Goal: Information Seeking & Learning: Learn about a topic

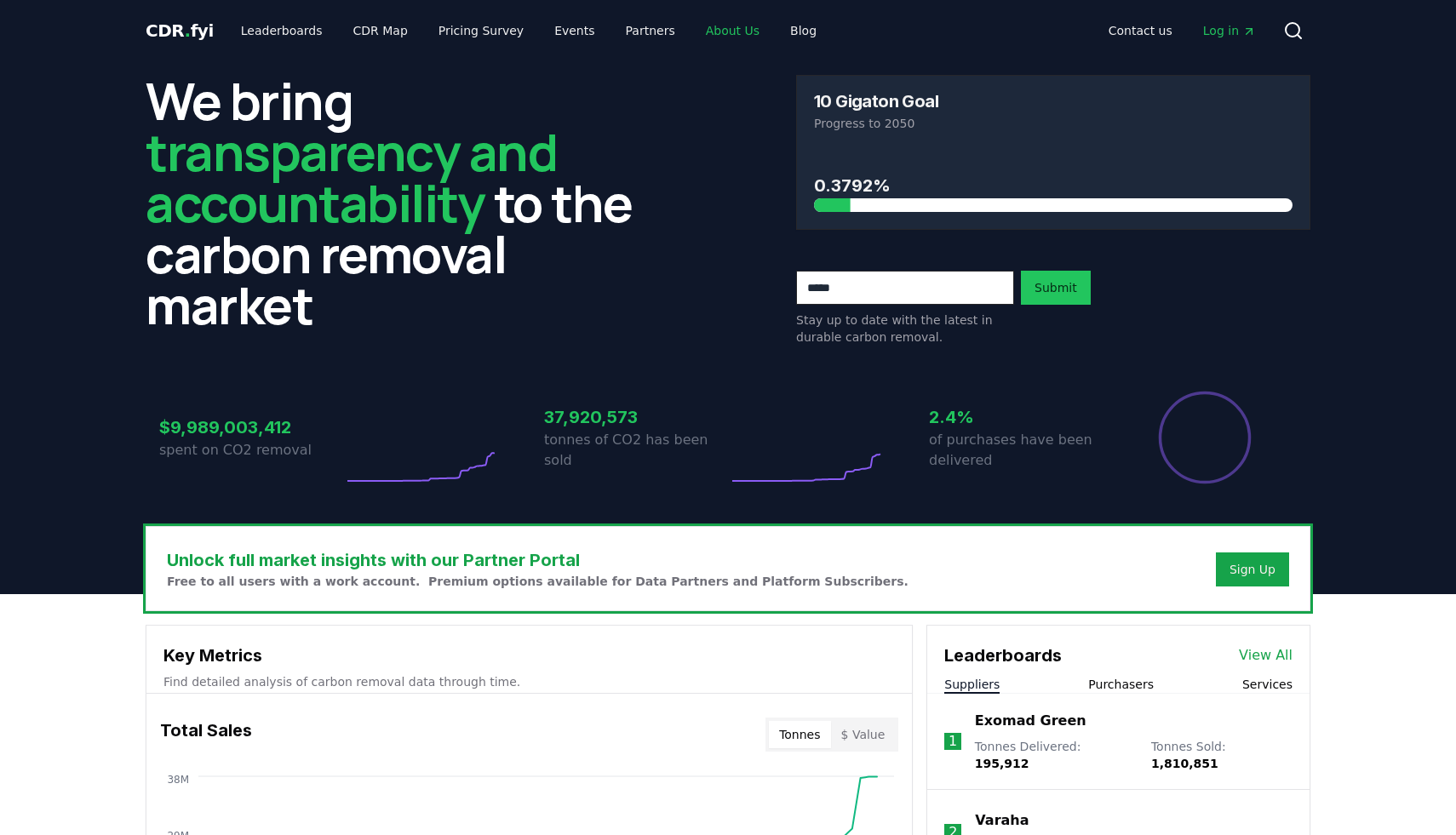
click at [698, 42] on link "About Us" at bounding box center [732, 30] width 80 height 31
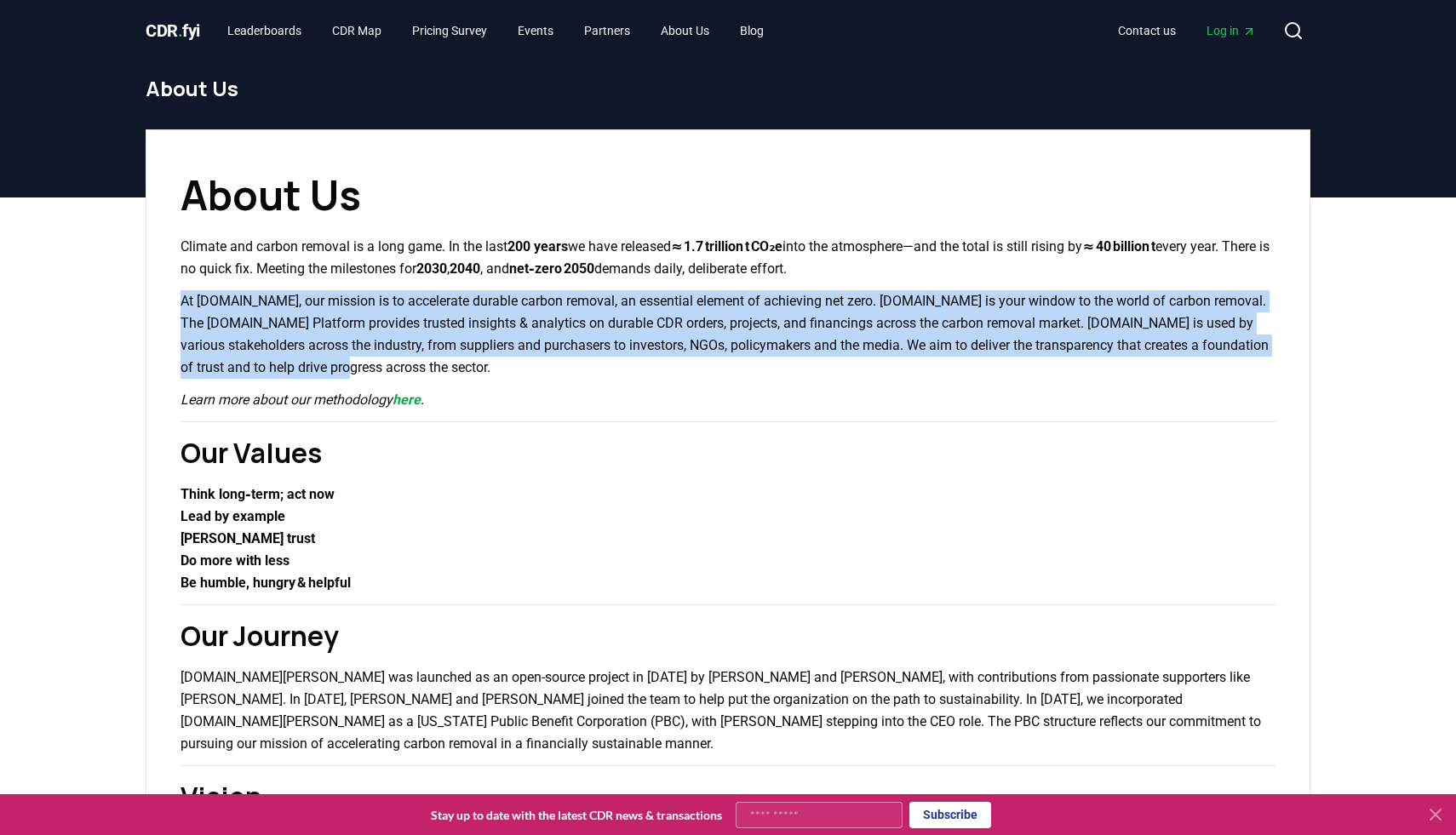
drag, startPoint x: 177, startPoint y: 299, endPoint x: 500, endPoint y: 369, distance: 330.5
copy p "At [DOMAIN_NAME], our mission is to accelerate durable carbon removal, an essen…"
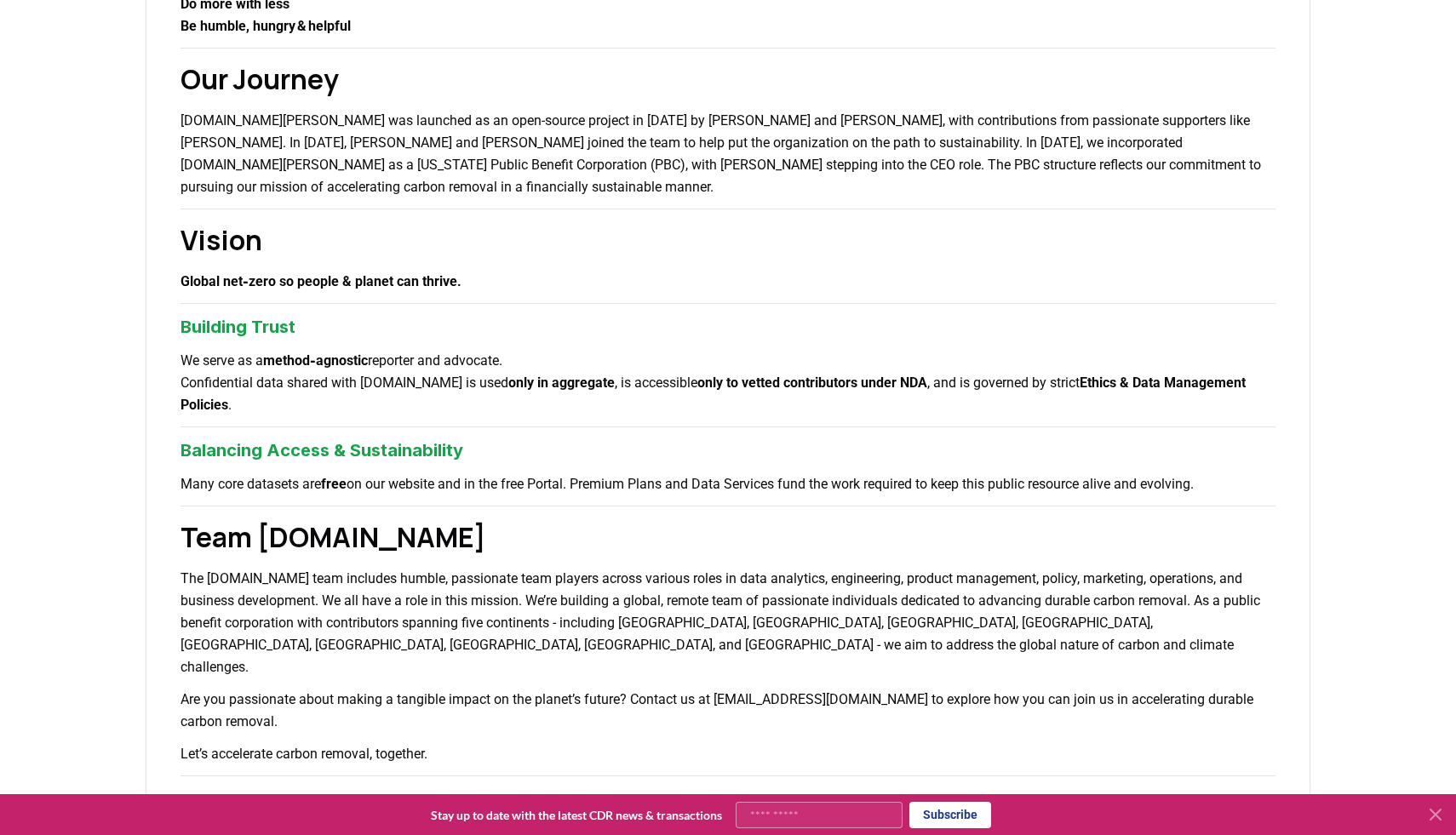
scroll to position [554, 0]
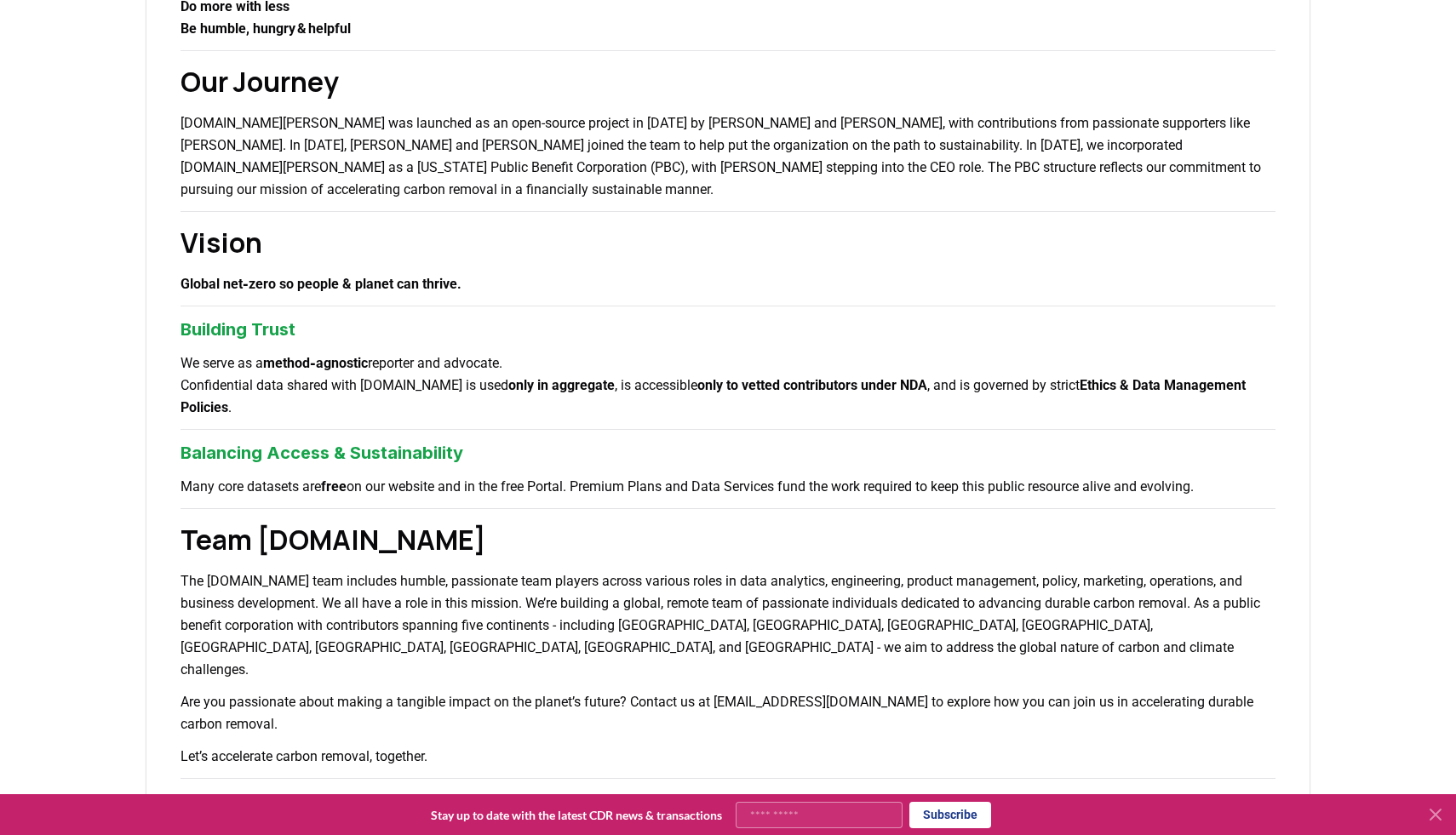
drag, startPoint x: 172, startPoint y: 318, endPoint x: 1269, endPoint y: 487, distance: 1109.9
click at [1269, 487] on div "About Us Climate and carbon removal is a long game. In the last 200 years we ha…" at bounding box center [728, 414] width 1164 height 1678
copy div "Building Trust We serve as a method‑agnostic reporter and advocate. Confidentia…"
click at [557, 315] on div "About Us Climate and carbon removal is a long game. In the last 200 years we ha…" at bounding box center [728, 414] width 1164 height 1678
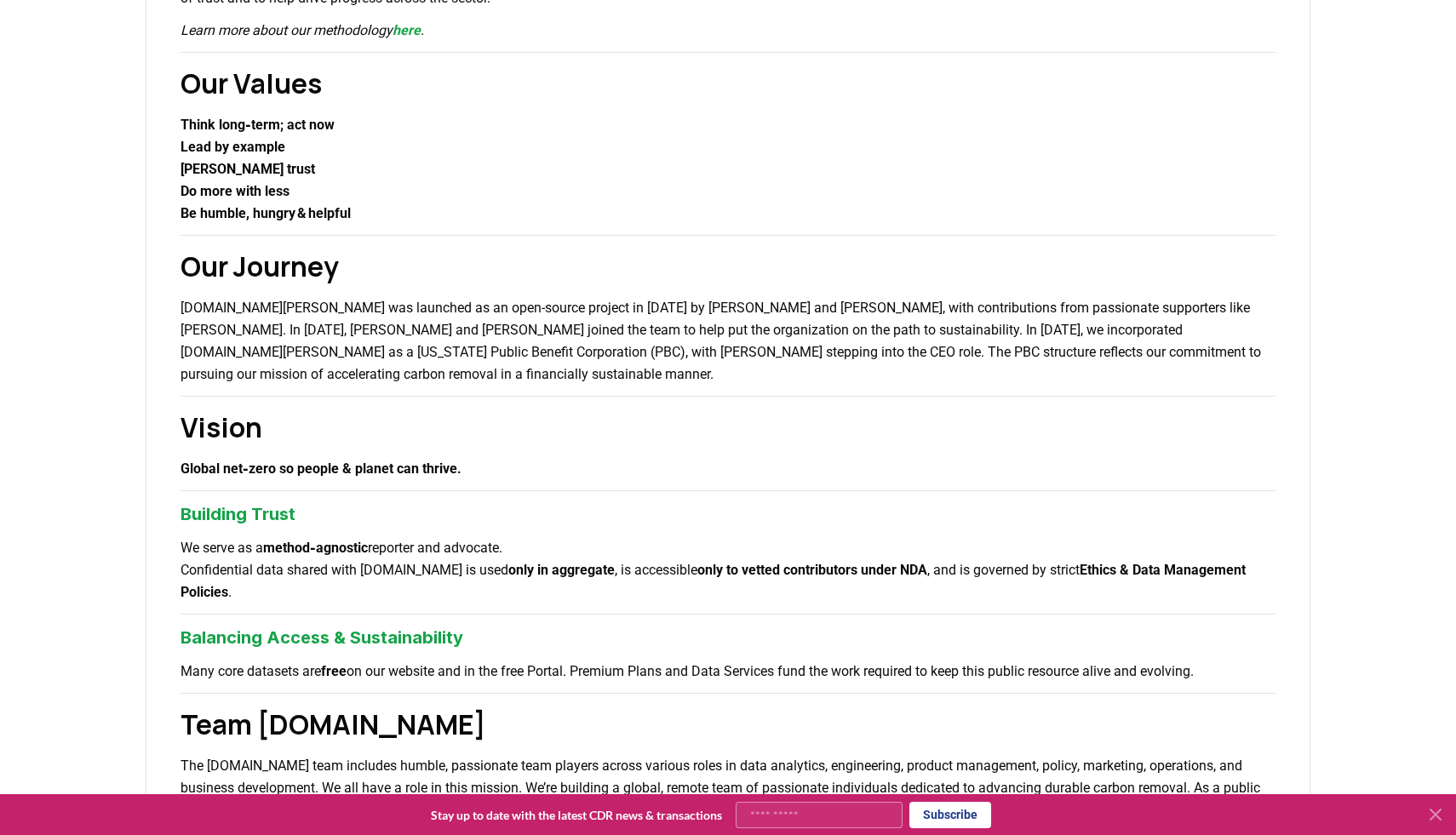
scroll to position [314, 0]
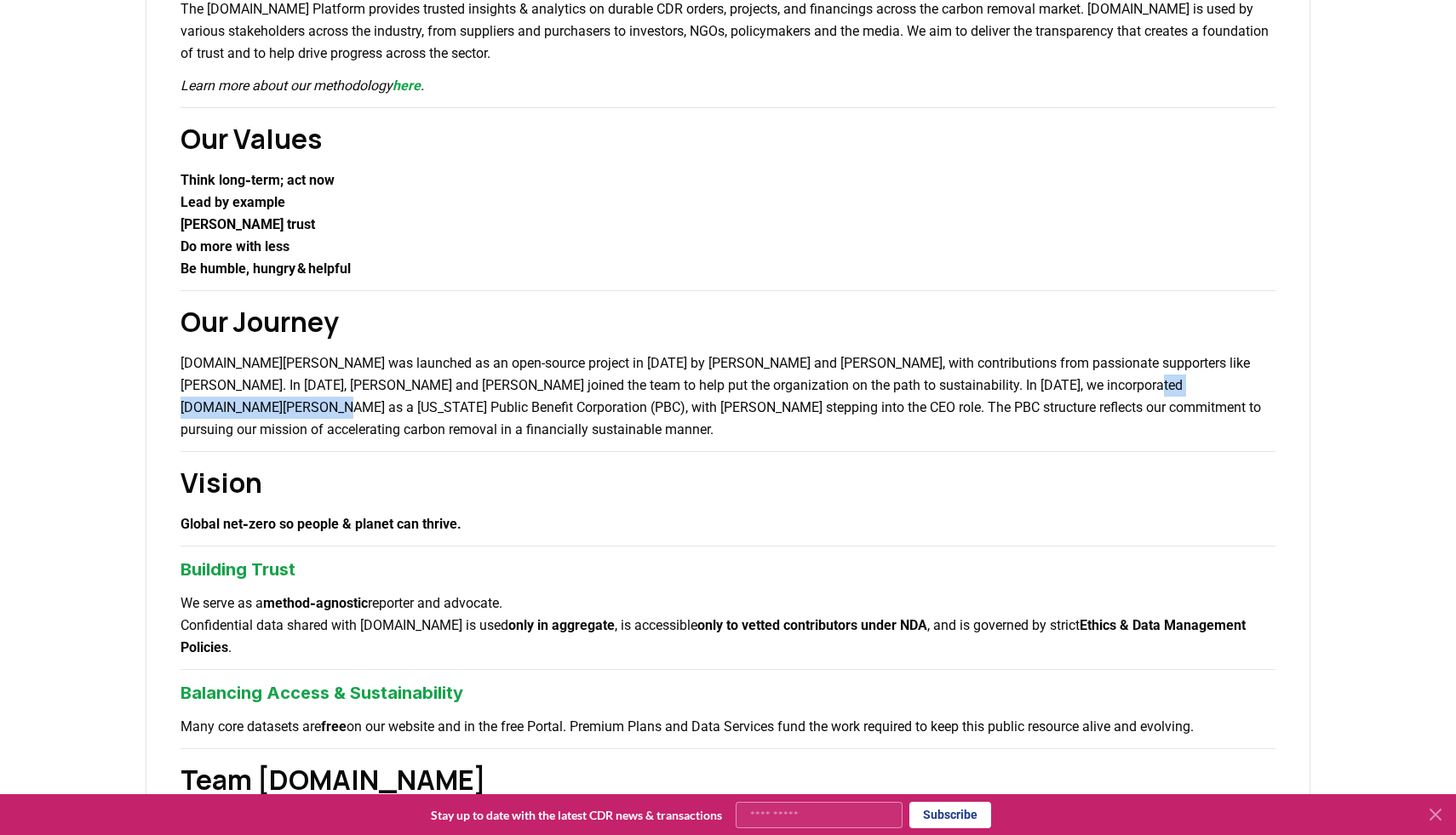
drag, startPoint x: 1073, startPoint y: 385, endPoint x: 1260, endPoint y: 390, distance: 187.1
click at [1260, 390] on p "[DOMAIN_NAME][PERSON_NAME] was launched as an open-source project in [DATE] by …" at bounding box center [728, 397] width 1094 height 88
copy p "Public Benefit Corporation"
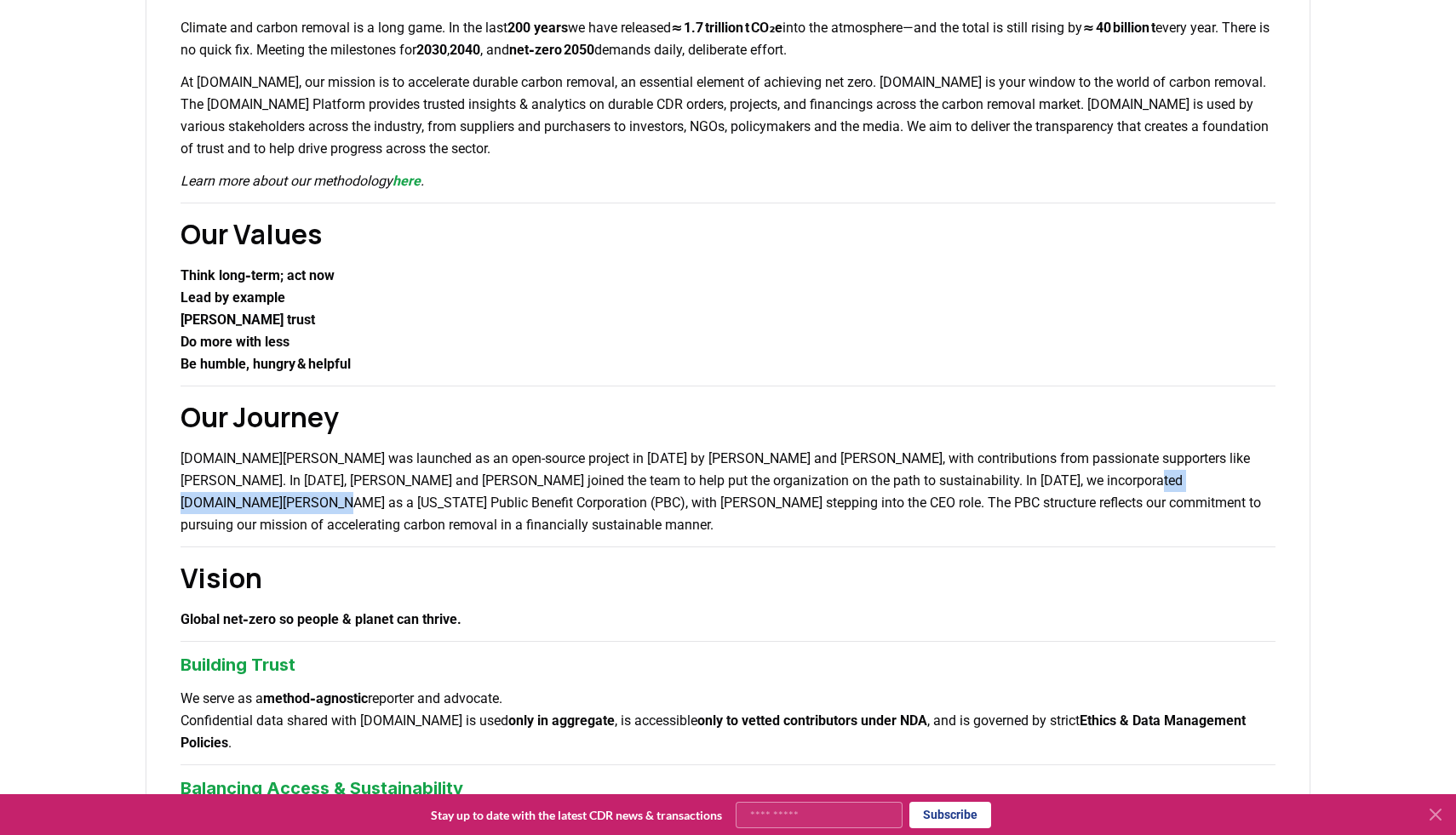
scroll to position [87, 0]
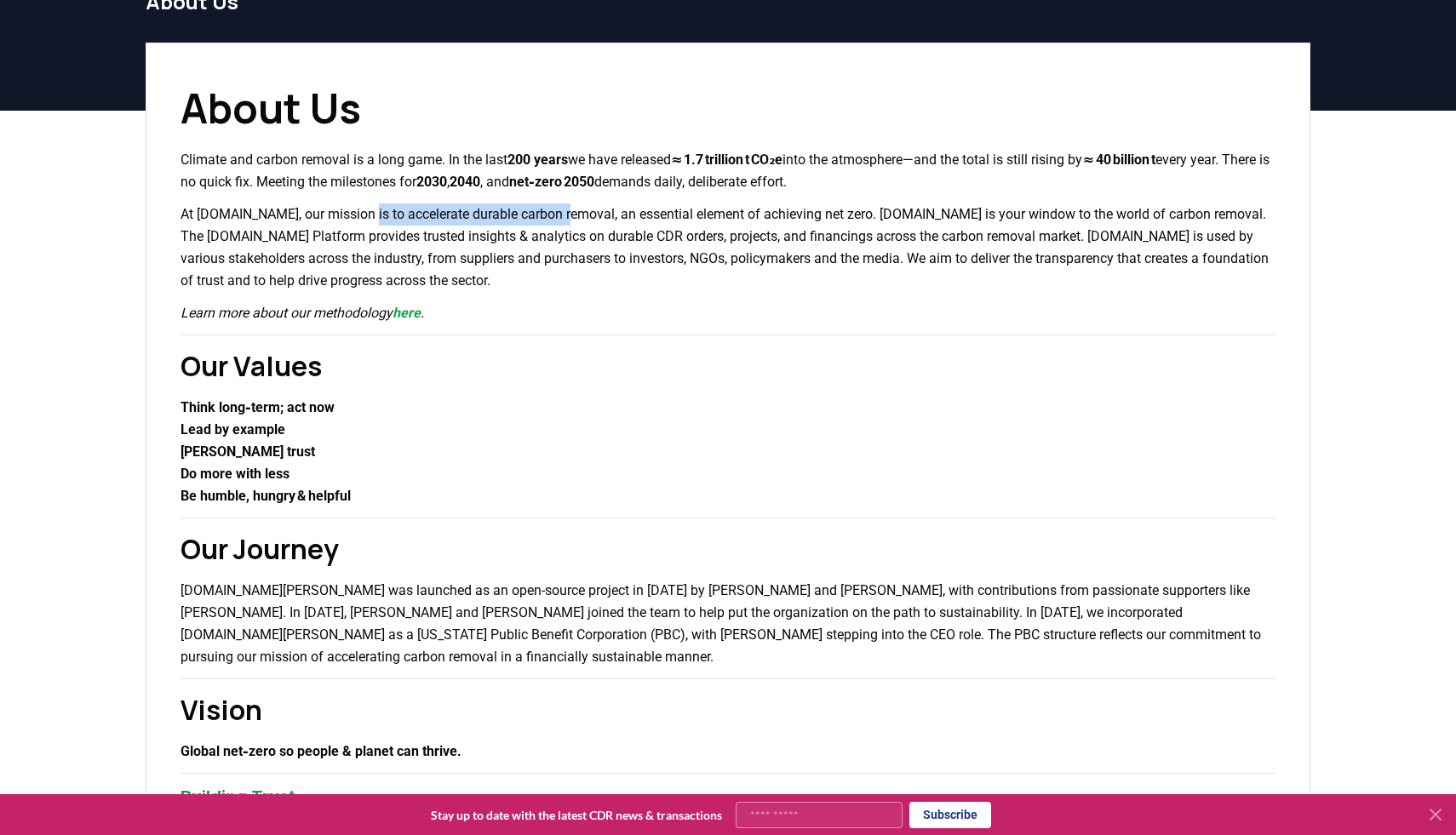
drag, startPoint x: 356, startPoint y: 213, endPoint x: 567, endPoint y: 217, distance: 211.0
click at [567, 217] on p "At [DOMAIN_NAME], our mission is to accelerate durable carbon removal, an essen…" at bounding box center [728, 247] width 1094 height 88
copy p "accelerate durable carbon removal"
click at [450, 273] on p "At [DOMAIN_NAME], our mission is to accelerate durable carbon removal, an essen…" at bounding box center [728, 247] width 1094 height 88
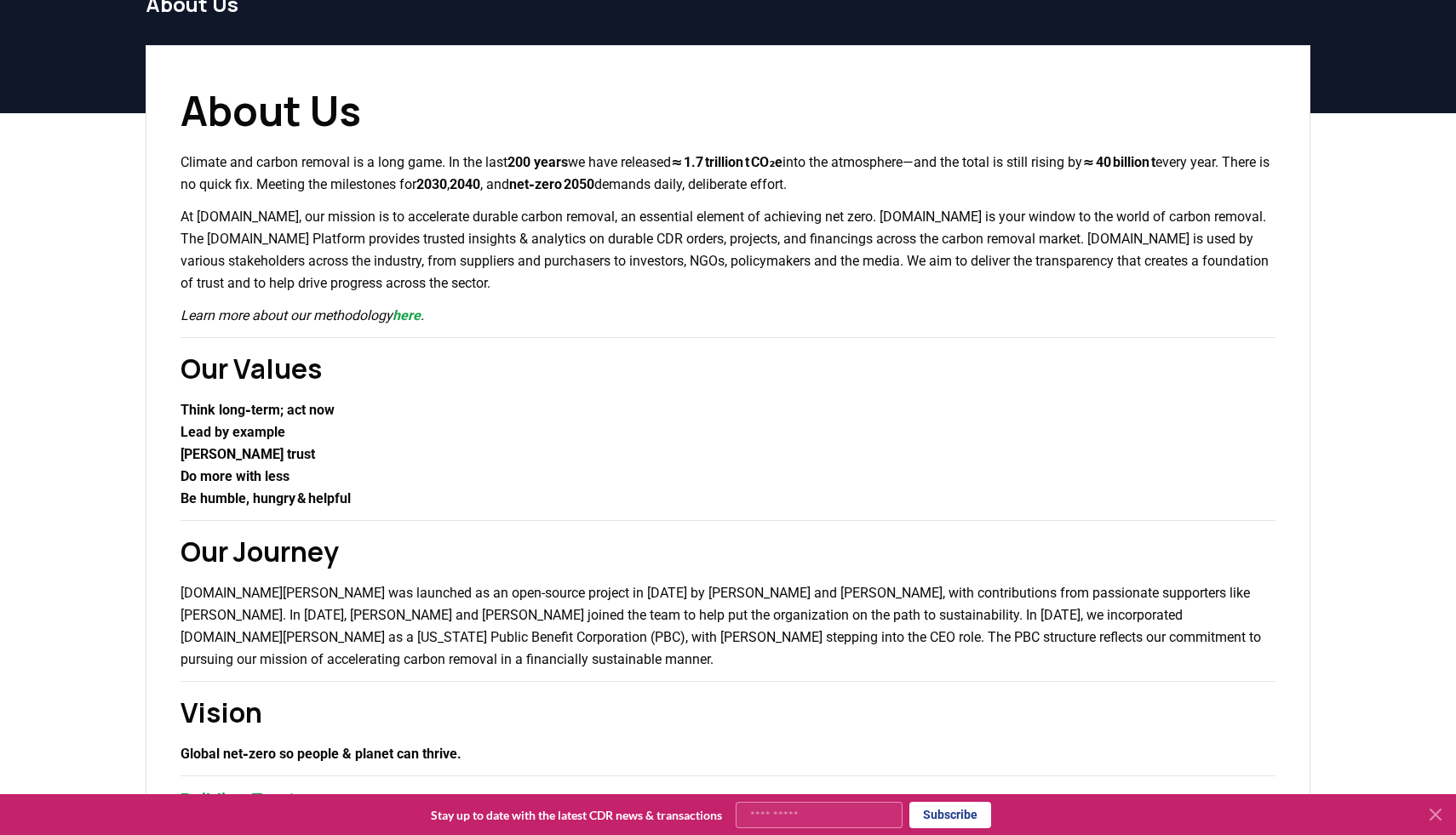
scroll to position [82, 0]
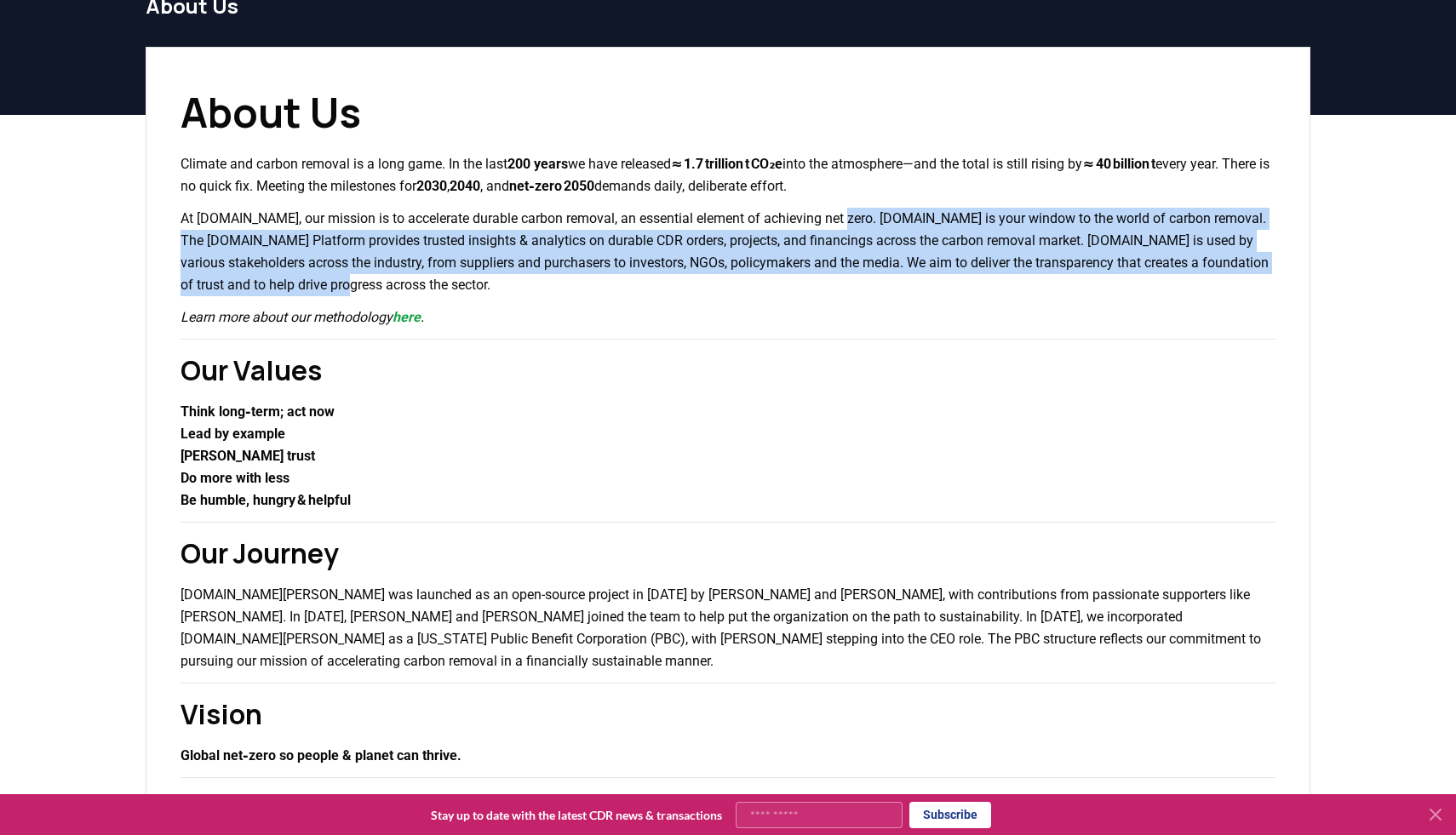
drag, startPoint x: 842, startPoint y: 218, endPoint x: 976, endPoint y: 285, distance: 149.8
click at [976, 285] on p "At [DOMAIN_NAME], our mission is to accelerate durable carbon removal, an essen…" at bounding box center [728, 252] width 1094 height 88
copy p "[DOMAIN_NAME] is your window to the world of carbon removal. The [DOMAIN_NAME] …"
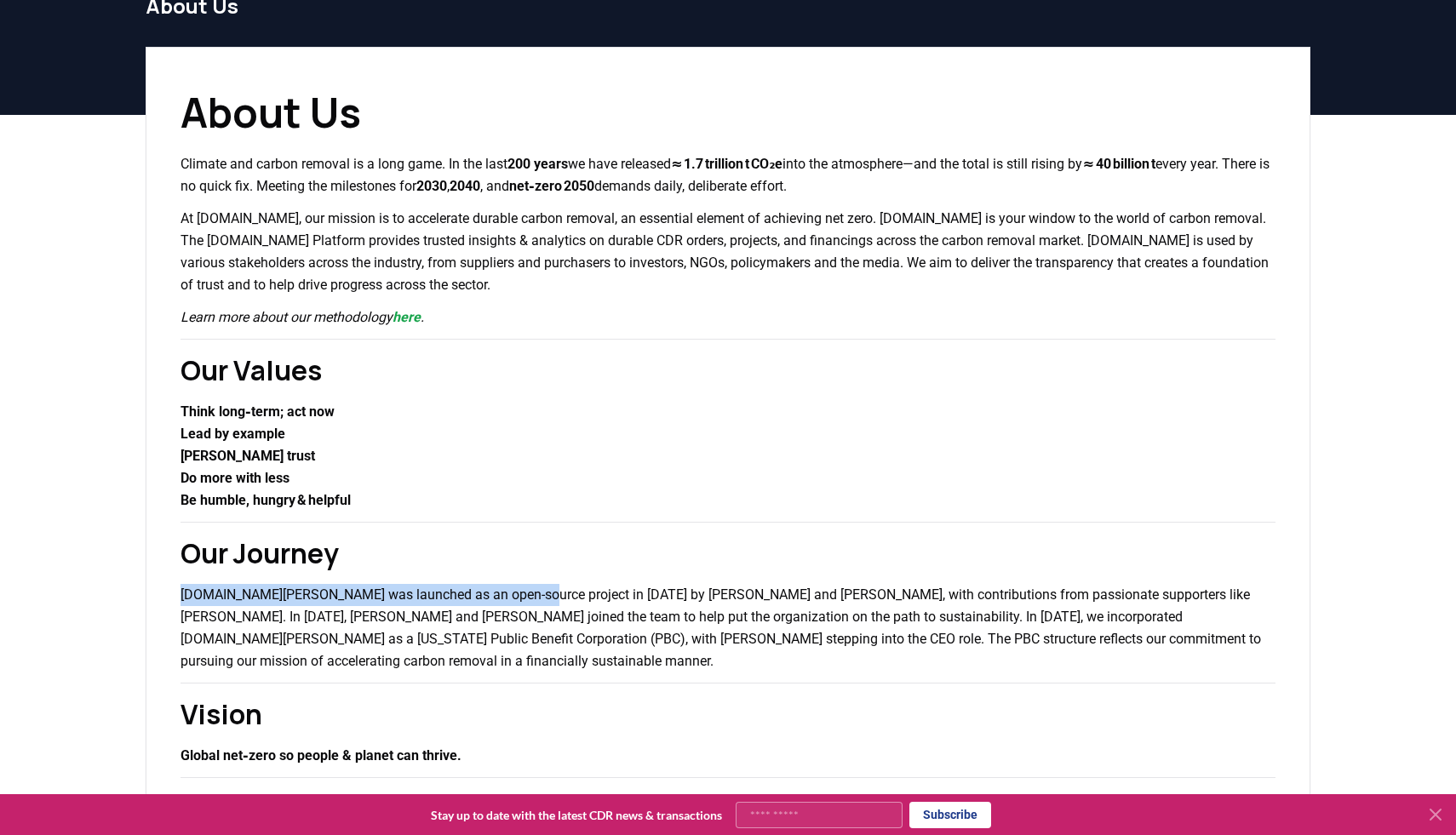
drag, startPoint x: 176, startPoint y: 596, endPoint x: 525, endPoint y: 591, distance: 349.0
copy p "[DOMAIN_NAME] was launched as an open-source project in 202"
